Goal: Information Seeking & Learning: Check status

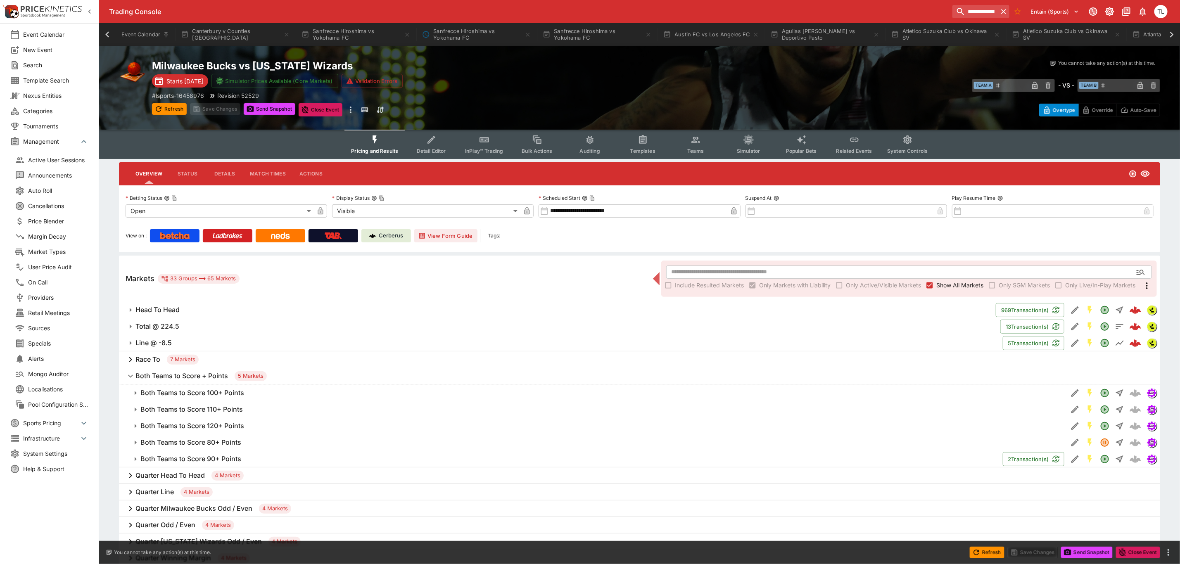
scroll to position [0, 848]
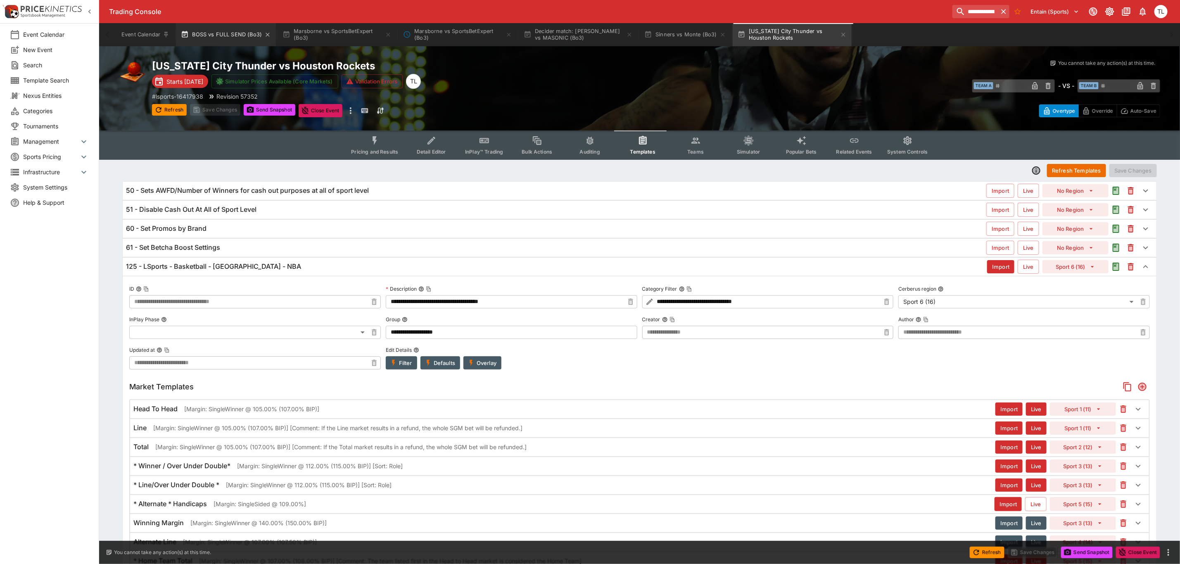
click at [231, 28] on button "BOSS vs FULL SEND (Bo3)" at bounding box center [226, 34] width 100 height 23
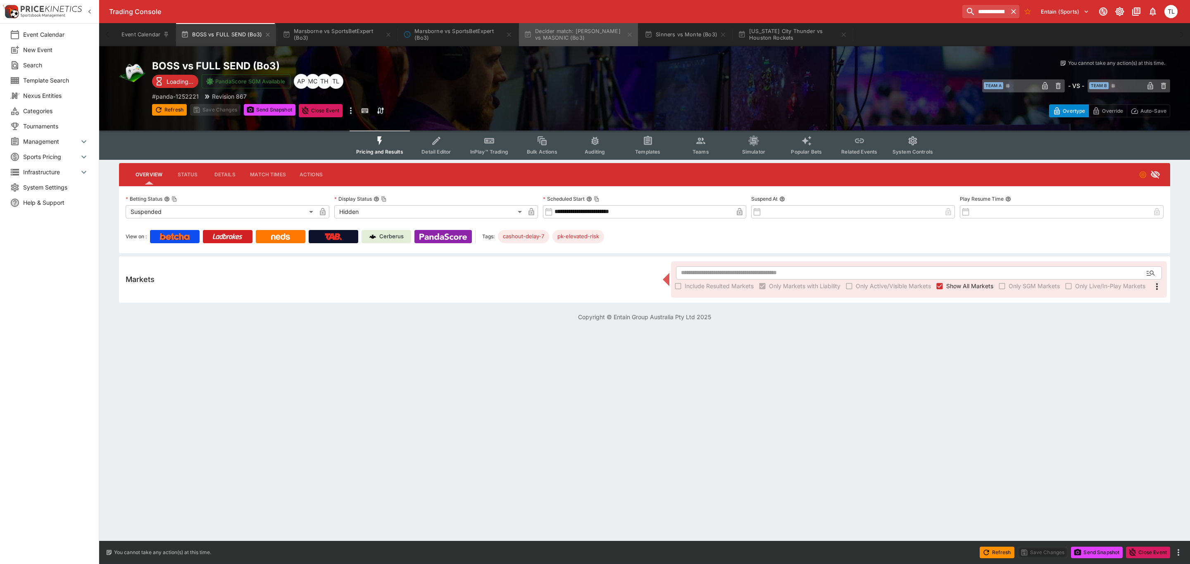
drag, startPoint x: 531, startPoint y: 30, endPoint x: 532, endPoint y: 81, distance: 50.4
click at [532, 31] on icon "button" at bounding box center [528, 35] width 8 height 8
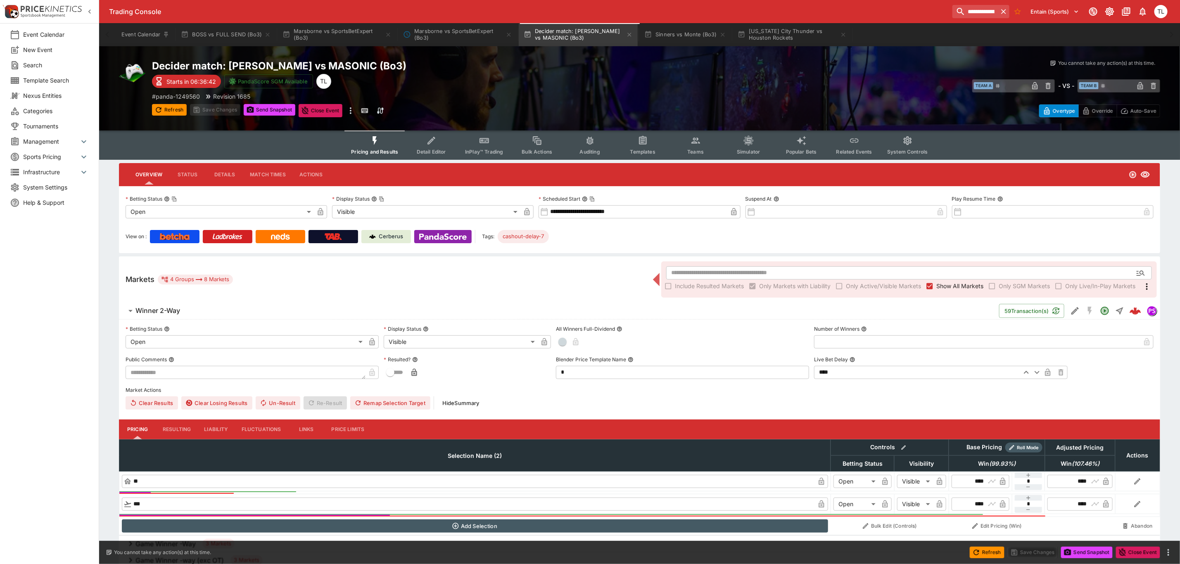
click at [439, 152] on span "Detail Editor" at bounding box center [431, 152] width 29 height 6
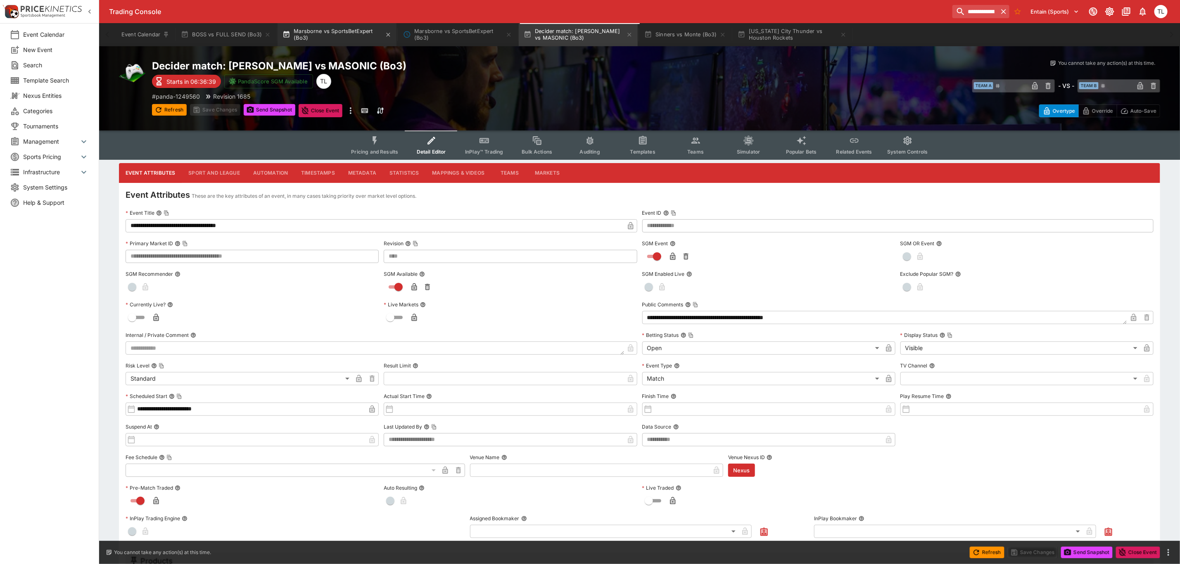
click at [305, 32] on button "Marsborne vs SportsBetExpert (Bo3)" at bounding box center [337, 34] width 119 height 23
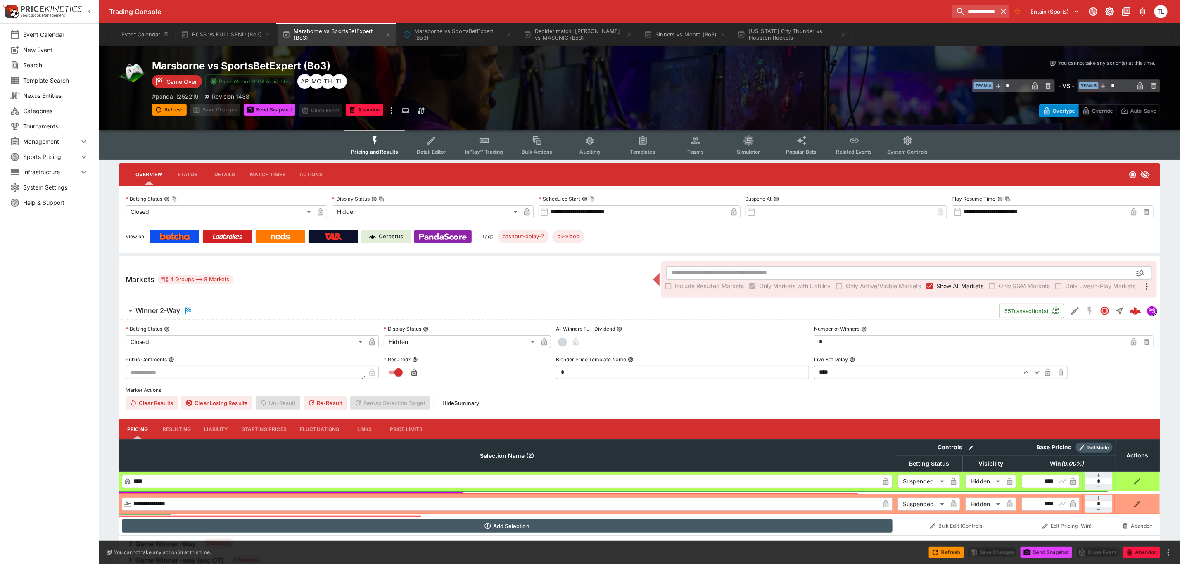
click at [429, 150] on span "Detail Editor" at bounding box center [431, 152] width 29 height 6
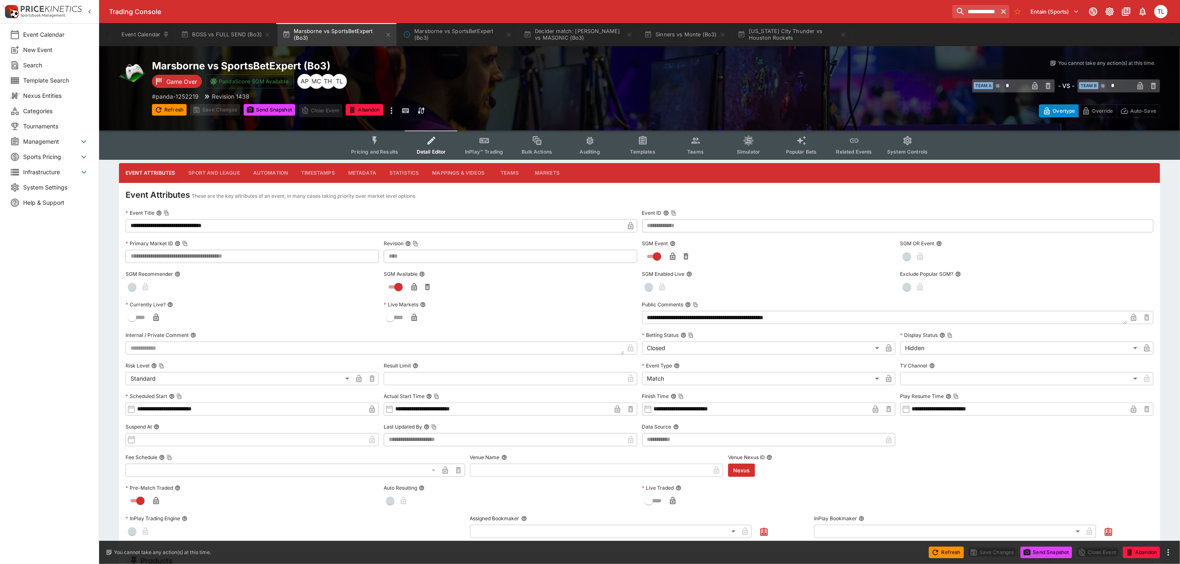
click at [387, 146] on button "Pricing and Results" at bounding box center [375, 145] width 60 height 29
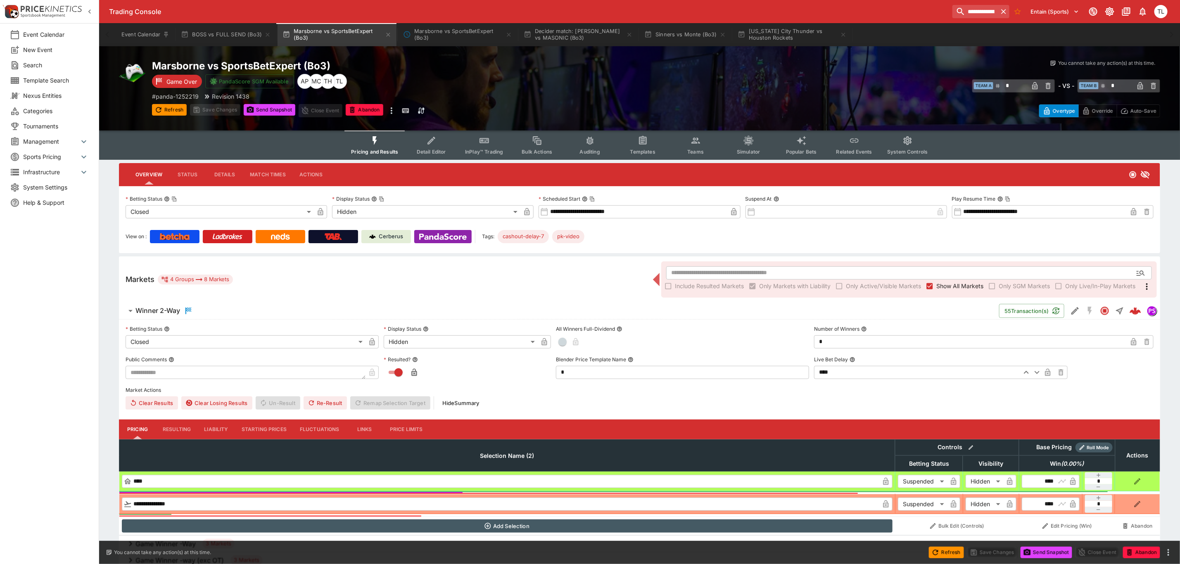
click at [582, 273] on div "Markets 4 Groups 8 Markets ​ Include Resulted Markets Only Markets with Liabili…" at bounding box center [640, 280] width 1042 height 46
drag, startPoint x: 488, startPoint y: 270, endPoint x: 86, endPoint y: 65, distance: 451.1
click at [488, 270] on div "Markets 4 Groups 8 Markets ​ Include Resulted Markets Only Markets with Liabili…" at bounding box center [640, 280] width 1042 height 46
